Goal: Information Seeking & Learning: Learn about a topic

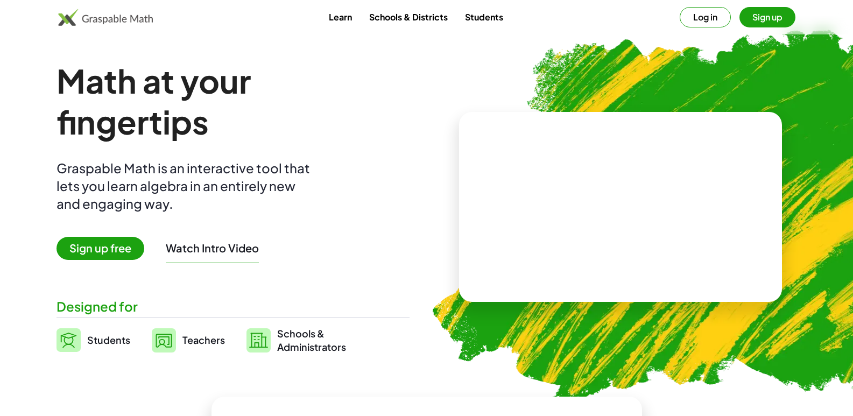
click at [199, 342] on span "Teachers" at bounding box center [203, 340] width 43 height 12
click at [583, 208] on video at bounding box center [620, 207] width 161 height 81
click at [640, 200] on div at bounding box center [623, 197] width 92 height 40
click at [618, 219] on div at bounding box center [622, 212] width 77 height 33
click at [637, 242] on button "Try Another" at bounding box center [648, 248] width 70 height 19
